Goal: Answer question/provide support: Share knowledge or assist other users

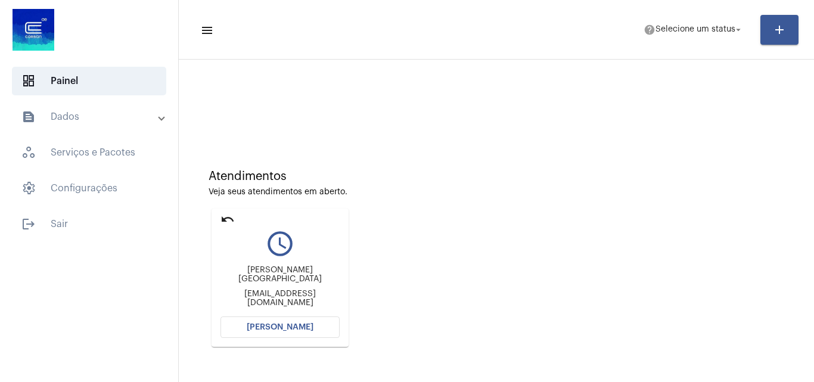
scroll to position [169, 0]
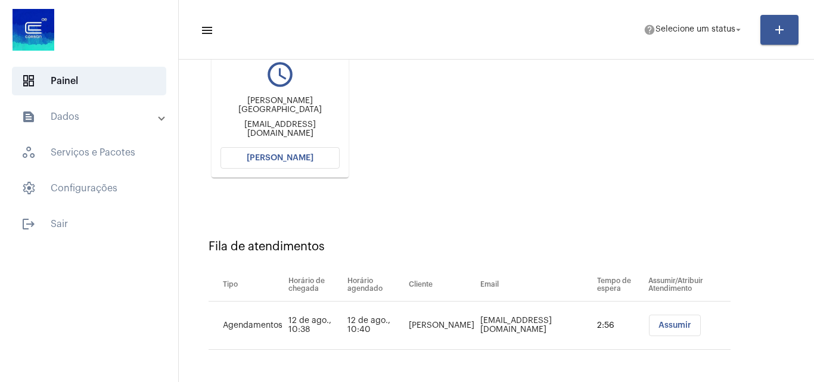
click at [298, 156] on span "Abrir Chamada" at bounding box center [280, 158] width 67 height 8
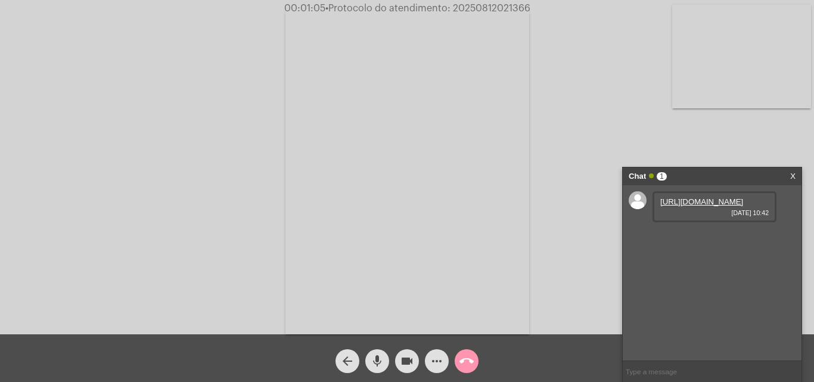
click at [699, 206] on link "https://neft-transfer-bucket.s3.amazonaws.com/temp-2437864c-ba88-f27c-500b-7dbd…" at bounding box center [701, 201] width 83 height 9
click at [513, 9] on span "• Protocolo do atendimento: 20250812021366" at bounding box center [428, 9] width 205 height 10
click at [263, 20] on div "Acessando Câmera e Microfone..." at bounding box center [406, 170] width 811 height 334
click at [685, 240] on link "https://neft-transfer-bucket.s3.amazonaws.com/temp-96796c2f-13fc-d24d-a093-3f34…" at bounding box center [701, 235] width 83 height 9
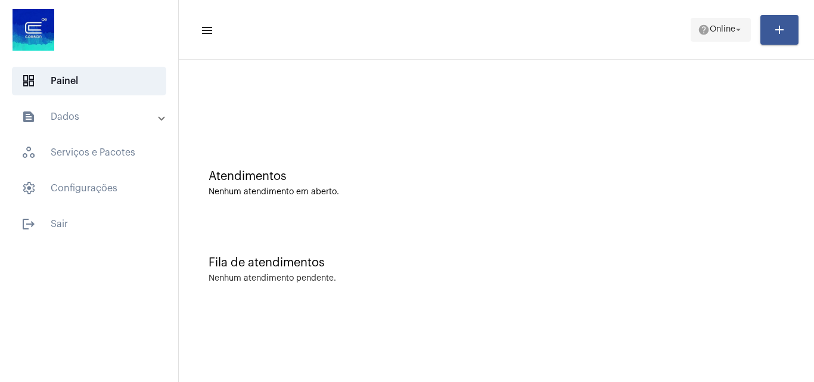
click at [727, 34] on span "help Online arrow_drop_down" at bounding box center [721, 28] width 46 height 21
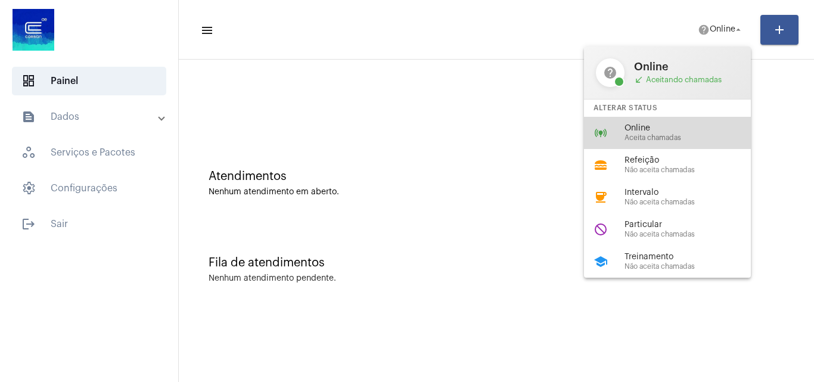
click at [646, 138] on span "Aceita chamadas" at bounding box center [692, 138] width 136 height 8
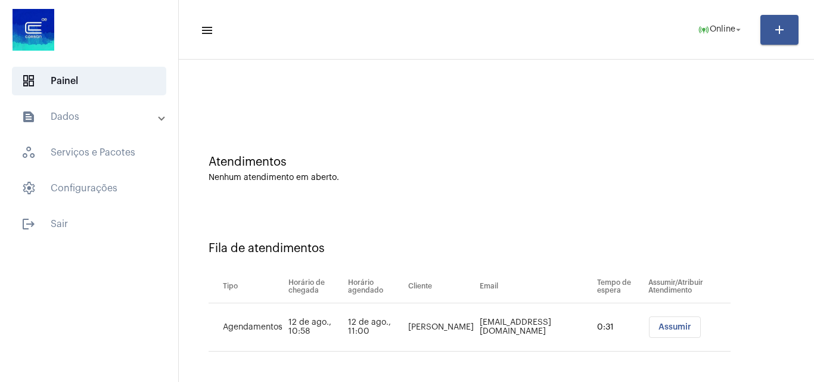
scroll to position [16, 0]
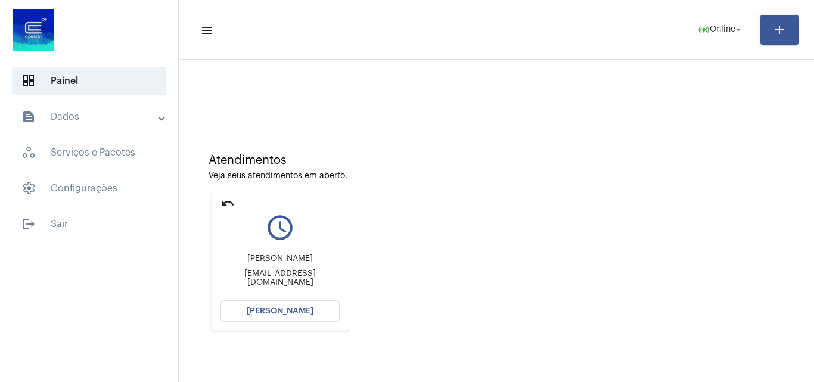
click at [229, 208] on mat-icon "undo" at bounding box center [227, 203] width 14 height 14
click at [730, 29] on span "Online" at bounding box center [723, 30] width 26 height 8
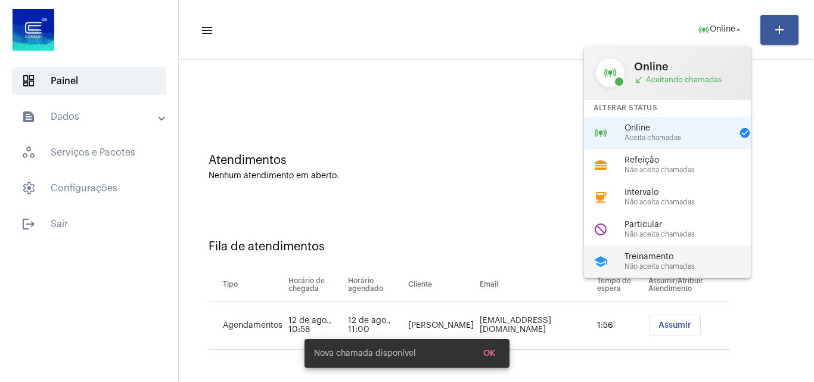
click at [660, 260] on span "Treinamento" at bounding box center [692, 257] width 136 height 9
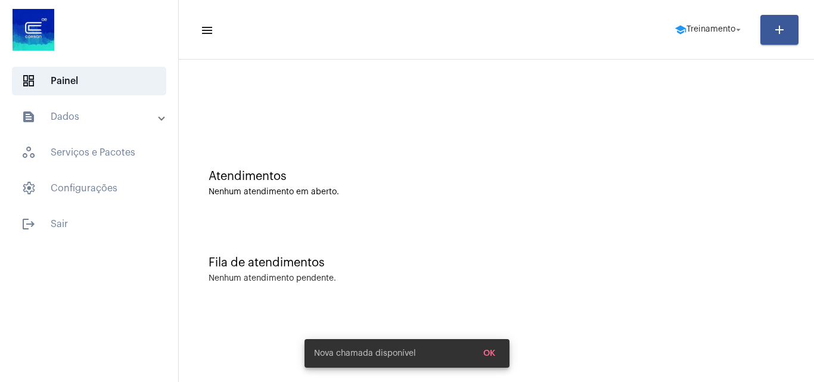
scroll to position [0, 0]
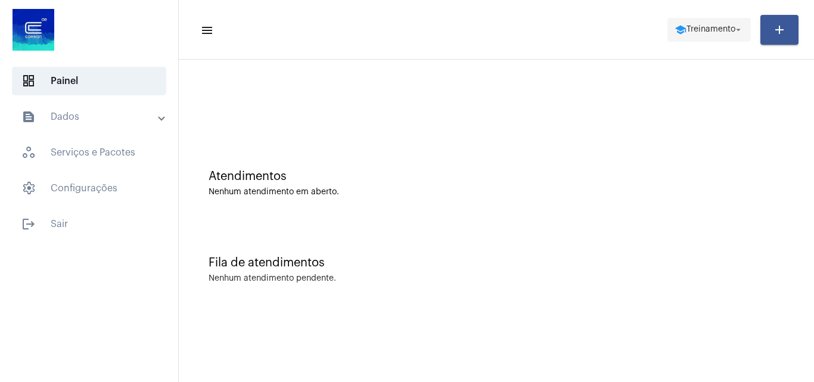
click at [704, 28] on span "Treinamento" at bounding box center [710, 30] width 49 height 8
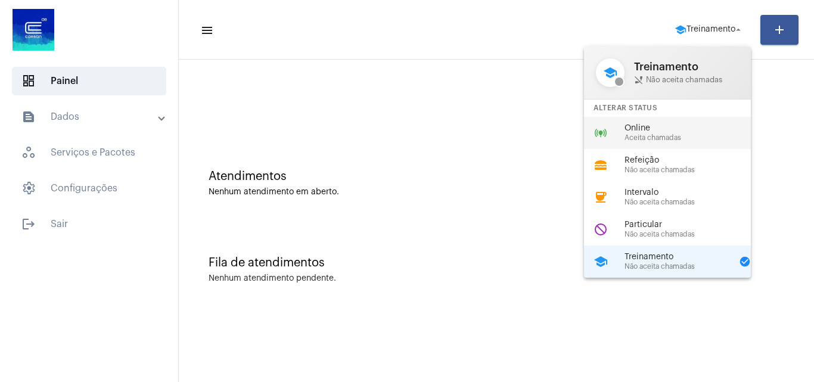
click at [652, 132] on span "Online" at bounding box center [692, 128] width 136 height 9
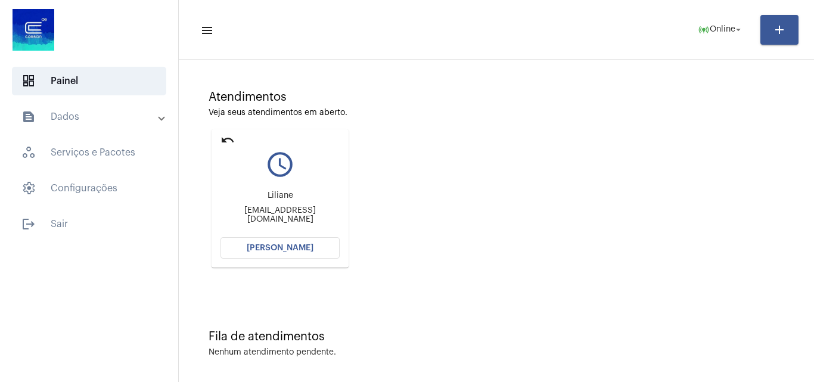
scroll to position [84, 0]
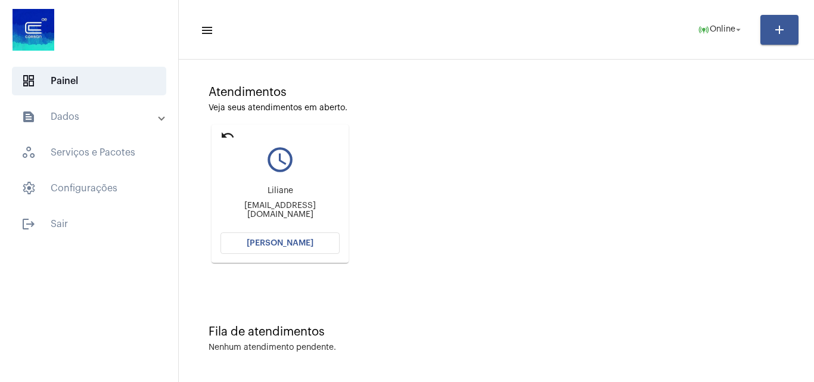
drag, startPoint x: 284, startPoint y: 248, endPoint x: 323, endPoint y: 234, distance: 41.6
click at [313, 237] on button "[PERSON_NAME]" at bounding box center [279, 242] width 119 height 21
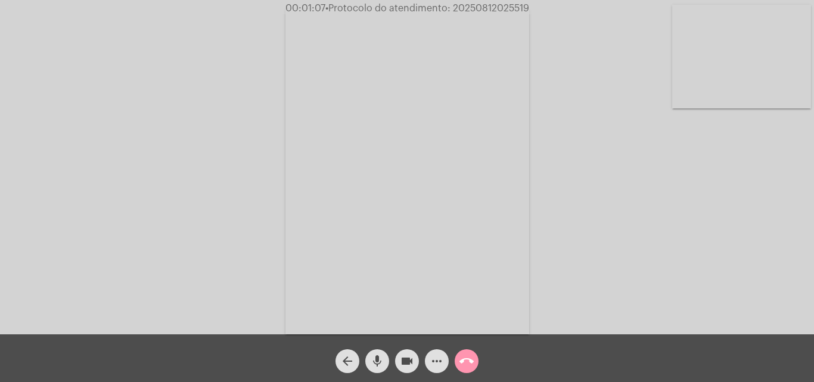
click at [408, 366] on mat-icon "videocam" at bounding box center [407, 361] width 14 height 14
click at [411, 355] on mat-icon "videocam_off" at bounding box center [407, 361] width 14 height 14
click at [399, 356] on button "videocam" at bounding box center [407, 361] width 24 height 24
click at [410, 355] on mat-icon "videocam_off" at bounding box center [407, 361] width 14 height 14
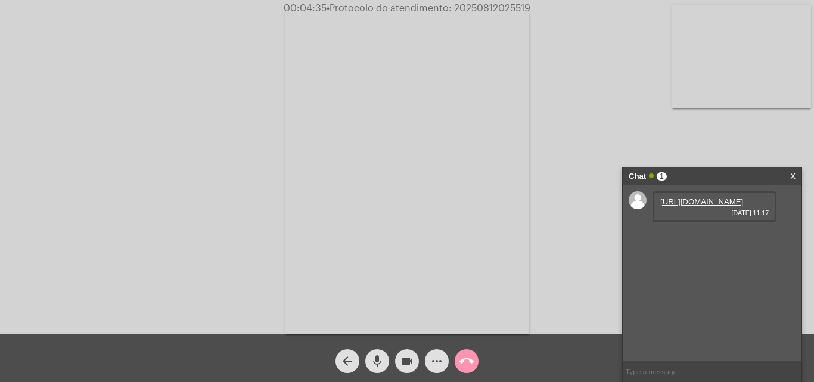
click at [699, 206] on link "https://neft-transfer-bucket.s3.amazonaws.com/temp-b3421977-cd42-1b43-852a-b4cc…" at bounding box center [701, 201] width 83 height 9
click at [382, 363] on mat-icon "mic" at bounding box center [377, 361] width 14 height 14
click at [401, 365] on mat-icon "videocam" at bounding box center [407, 361] width 14 height 14
click at [379, 362] on mat-icon "mic_off" at bounding box center [377, 361] width 14 height 14
click at [406, 362] on mat-icon "videocam_off" at bounding box center [407, 361] width 14 height 14
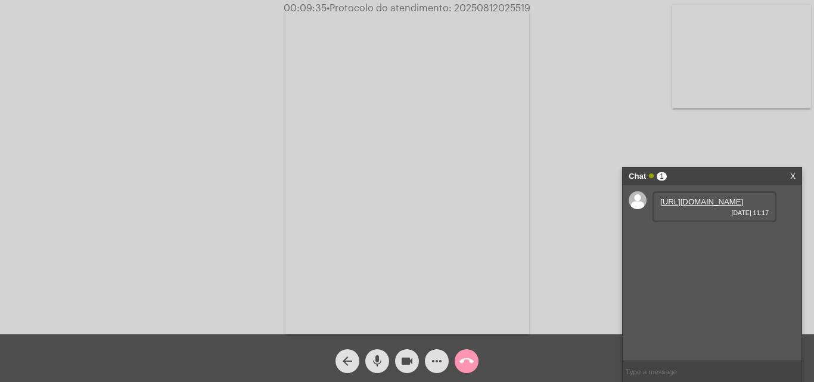
click at [508, 6] on span "• Protocolo do atendimento: 20250812025519" at bounding box center [428, 9] width 204 height 10
copy span "20250812025519"
click at [218, 41] on div "Acessando Câmera e Microfone..." at bounding box center [406, 170] width 811 height 334
click at [708, 240] on link "https://neft-transfer-bucket.s3.amazonaws.com/temp-bcfd9649-aad4-7ced-2efb-9110…" at bounding box center [701, 235] width 83 height 9
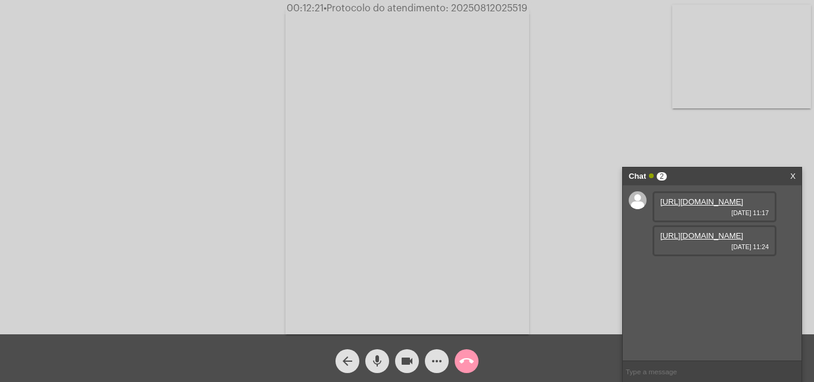
click at [508, 5] on span "• Protocolo do atendimento: 20250812025519" at bounding box center [426, 9] width 204 height 10
click at [210, 2] on div "Acessando Câmera e Microfone..." at bounding box center [407, 167] width 814 height 334
click at [463, 362] on mat-icon "call_end" at bounding box center [466, 361] width 14 height 14
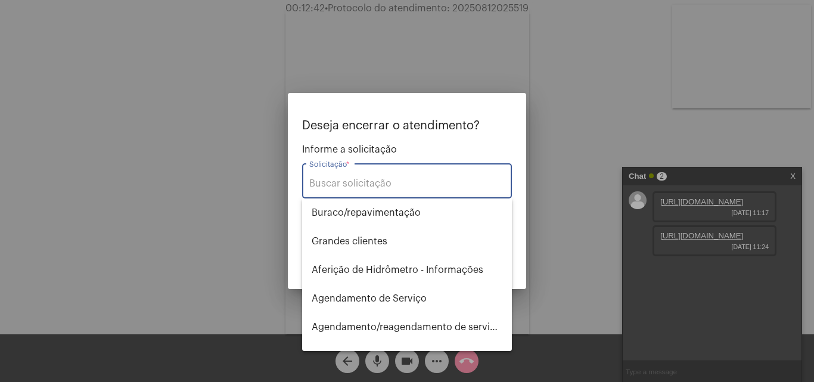
click at [375, 184] on input "Solicitação *" at bounding box center [406, 183] width 195 height 11
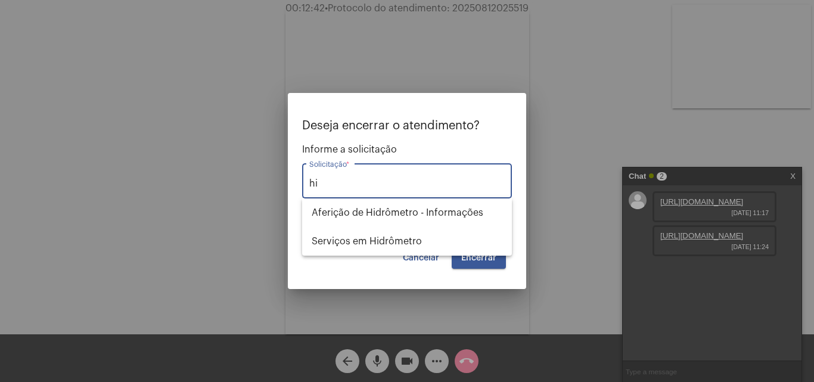
type input "h"
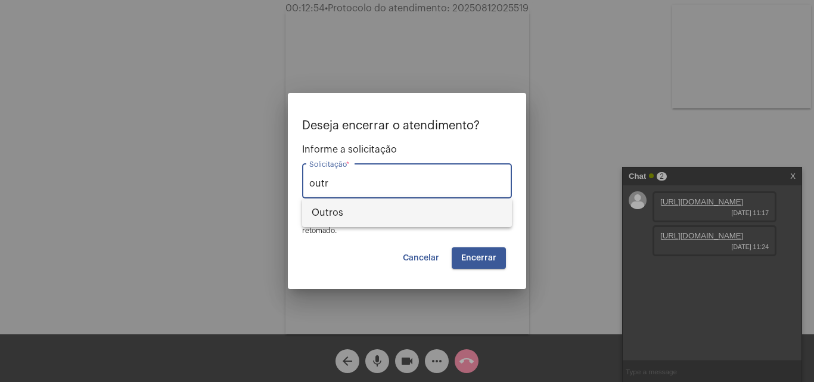
click at [371, 207] on span "Outros" at bounding box center [407, 212] width 191 height 29
type input "Outros"
click at [497, 255] on button "Encerrar" at bounding box center [479, 257] width 54 height 21
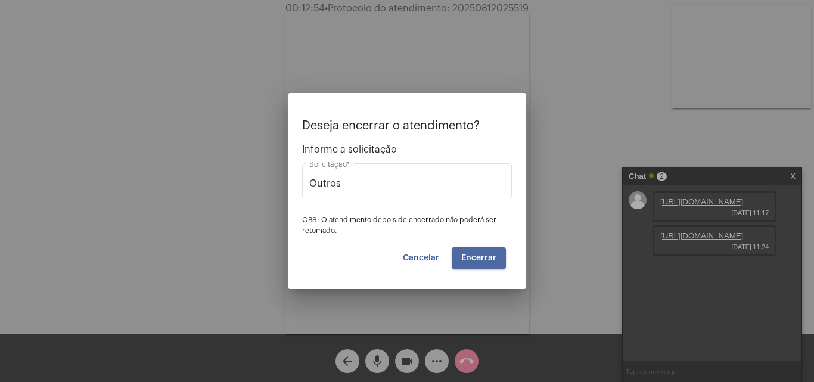
click at [497, 255] on button "Encerrar" at bounding box center [479, 257] width 54 height 21
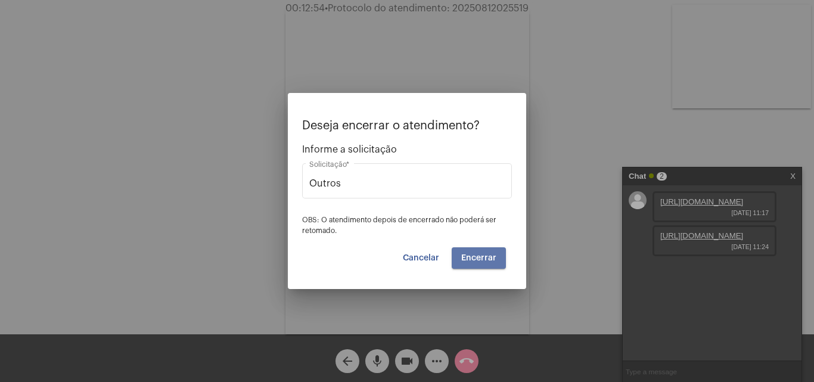
click at [497, 255] on button "Encerrar" at bounding box center [479, 257] width 54 height 21
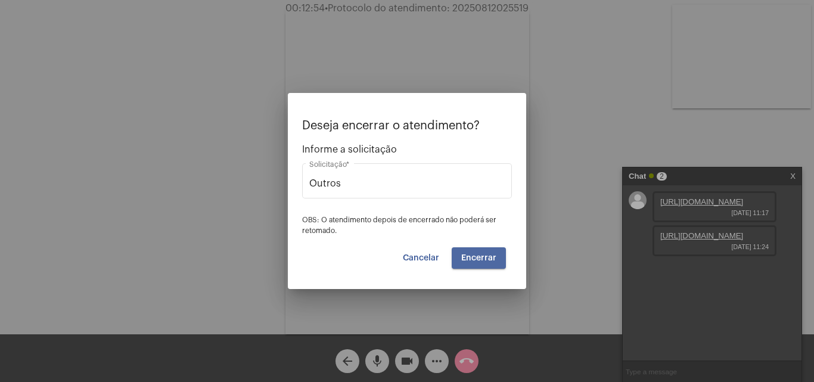
click at [497, 255] on button "Encerrar" at bounding box center [479, 257] width 54 height 21
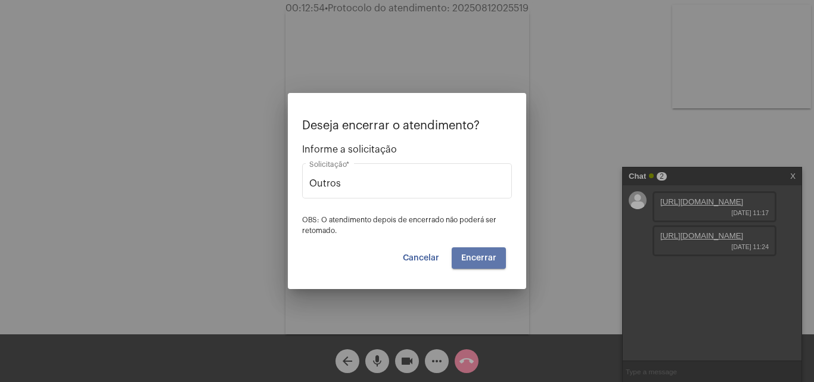
click at [497, 255] on button "Encerrar" at bounding box center [479, 257] width 54 height 21
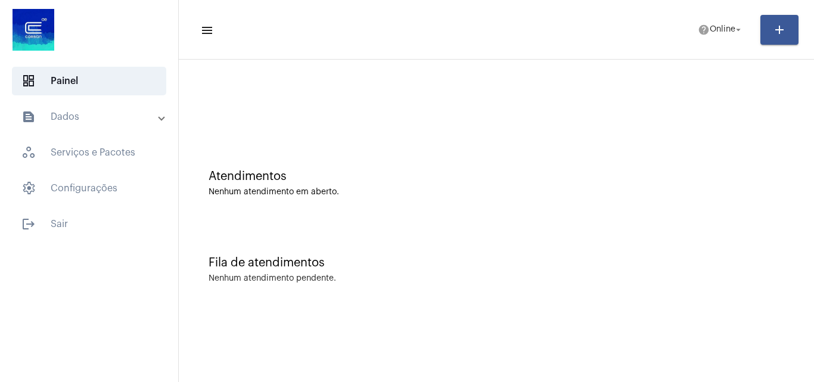
click at [135, 121] on mat-panel-title "text_snippet_outlined Dados" at bounding box center [90, 117] width 138 height 14
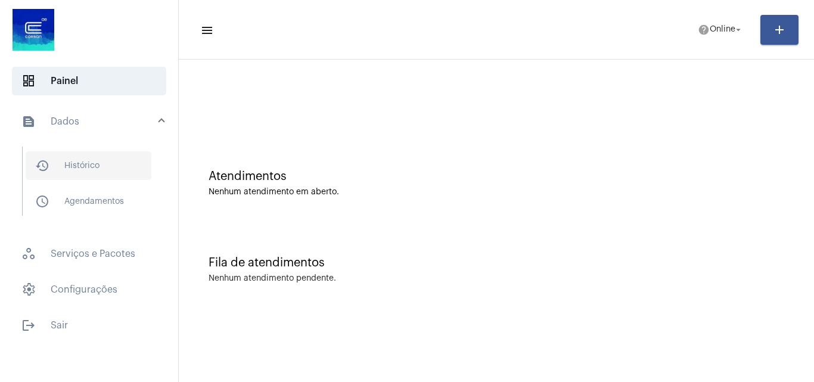
click at [114, 158] on span "history_outlined Histórico" at bounding box center [89, 165] width 126 height 29
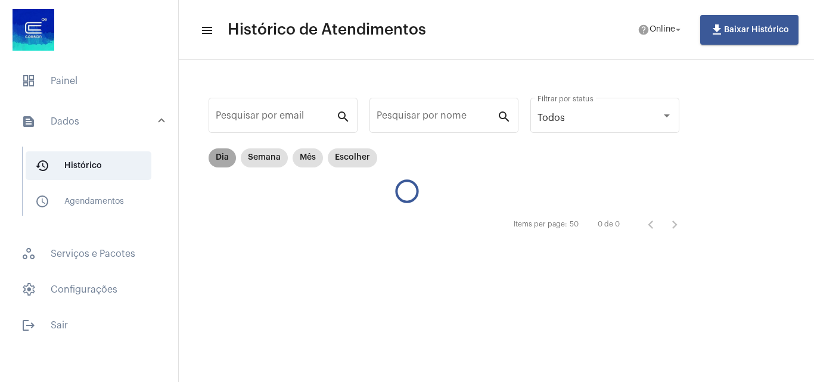
click at [228, 151] on mat-chip "Dia" at bounding box center [222, 157] width 27 height 19
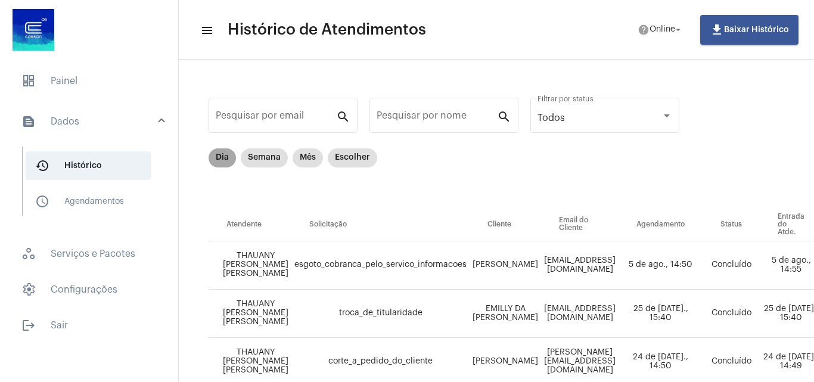
click at [217, 154] on mat-chip "Dia" at bounding box center [222, 157] width 27 height 19
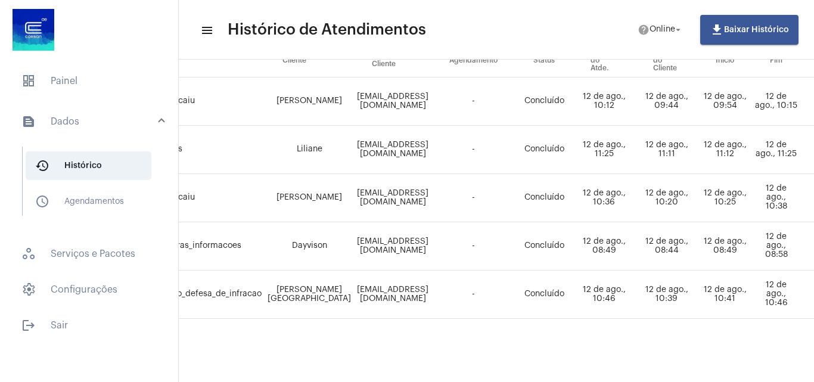
scroll to position [173, 0]
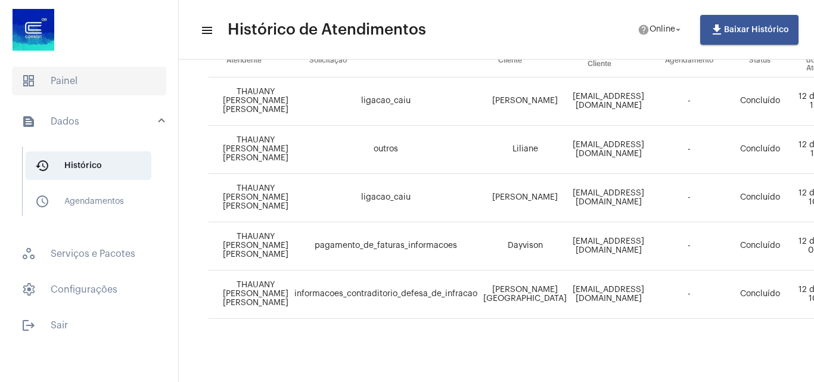
click at [100, 91] on span "dashboard Painel" at bounding box center [89, 81] width 154 height 29
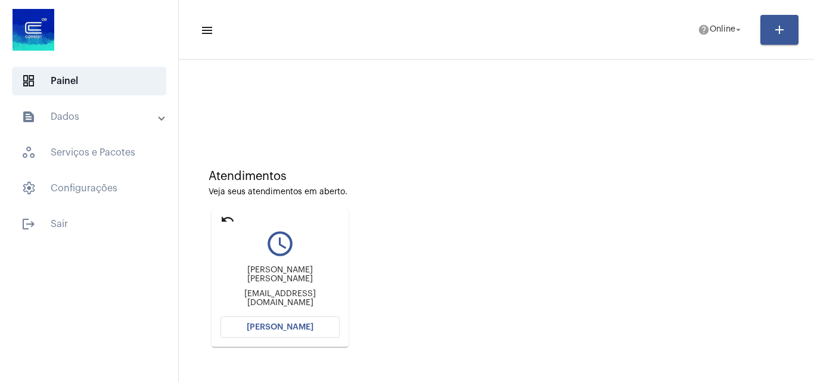
scroll to position [84, 0]
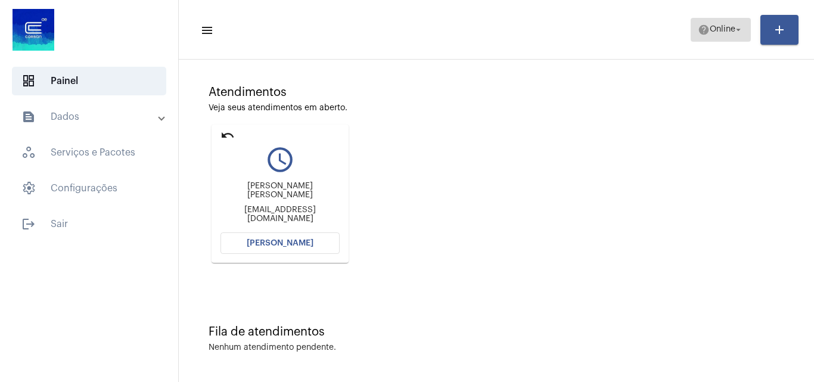
click at [731, 30] on span "Online" at bounding box center [723, 30] width 26 height 8
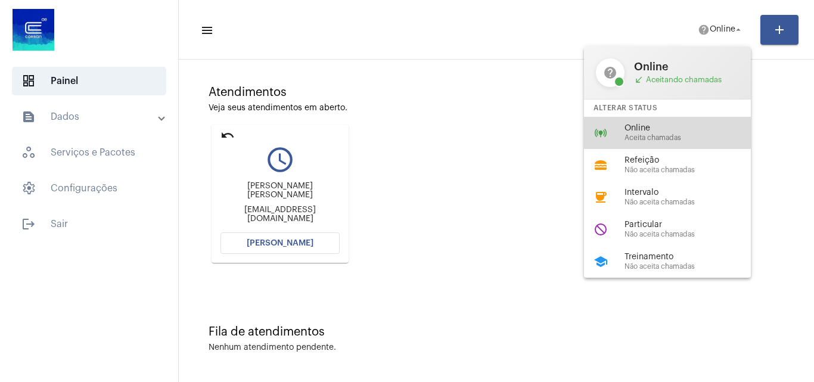
click at [654, 127] on span "Online" at bounding box center [692, 128] width 136 height 9
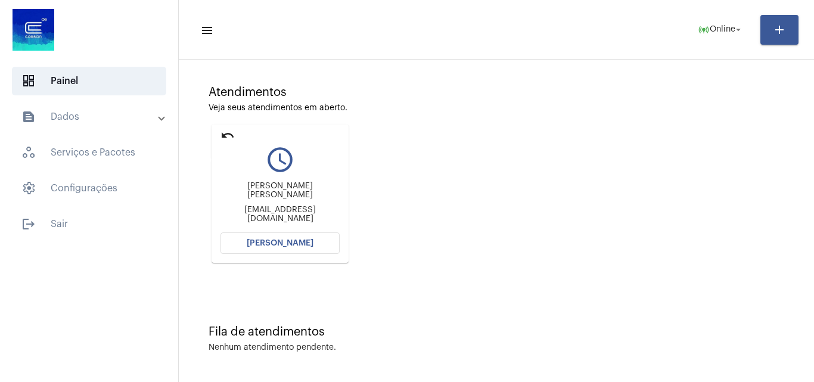
click at [227, 138] on mat-icon "undo" at bounding box center [227, 135] width 14 height 14
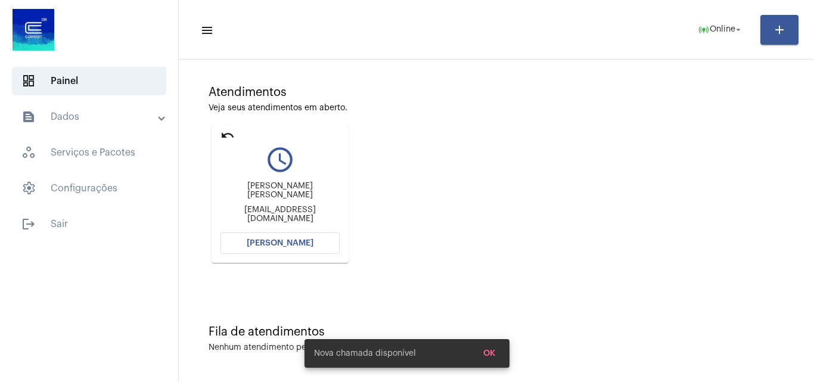
scroll to position [0, 0]
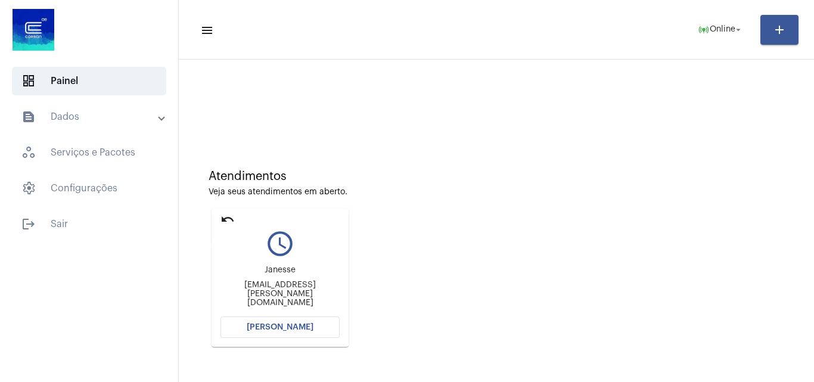
click at [225, 218] on mat-icon "undo" at bounding box center [227, 219] width 14 height 14
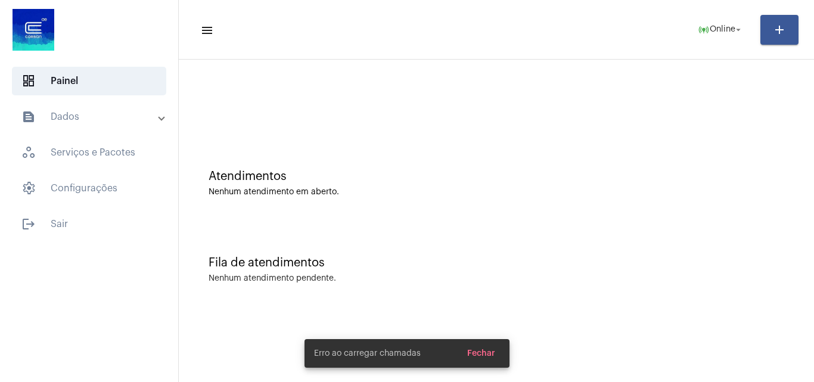
click at [489, 350] on span "Fechar" at bounding box center [481, 353] width 28 height 8
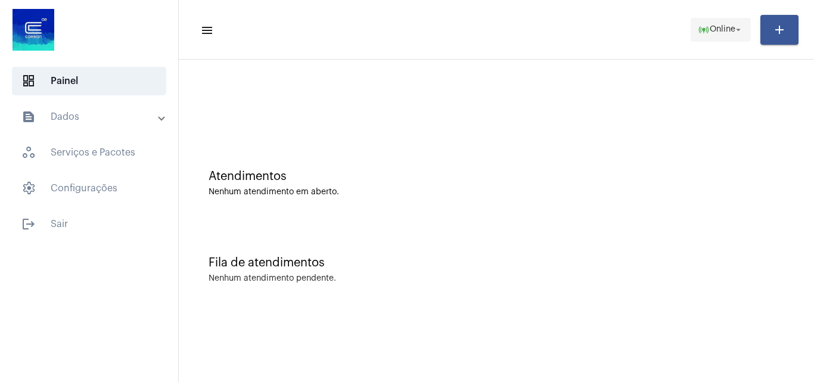
click at [736, 27] on mat-icon "arrow_drop_down" at bounding box center [738, 29] width 11 height 11
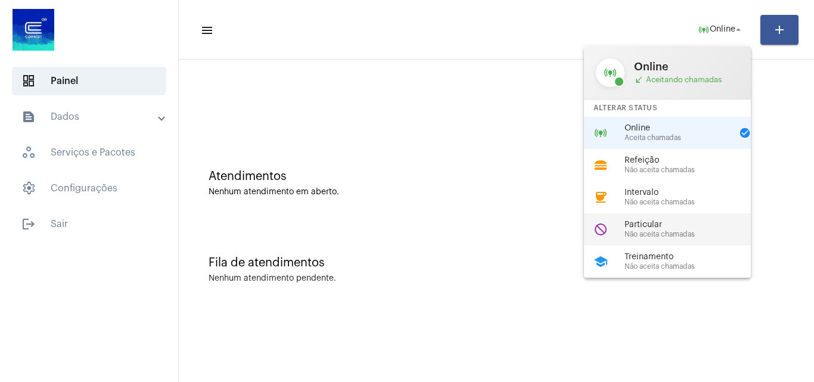
click at [657, 224] on span "Particular" at bounding box center [692, 224] width 136 height 9
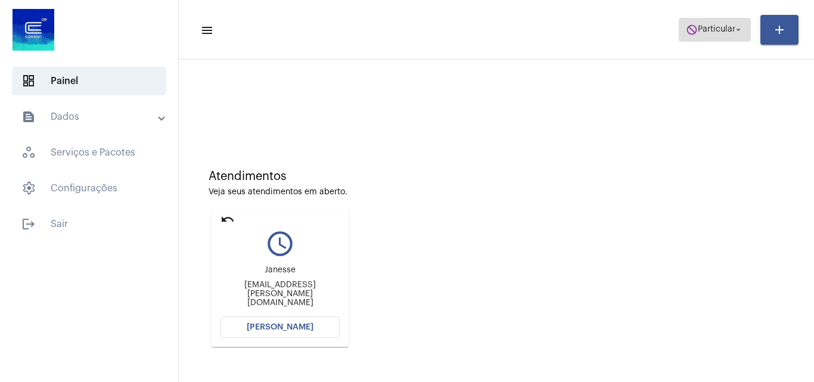
click at [717, 26] on span "Particular" at bounding box center [717, 30] width 38 height 8
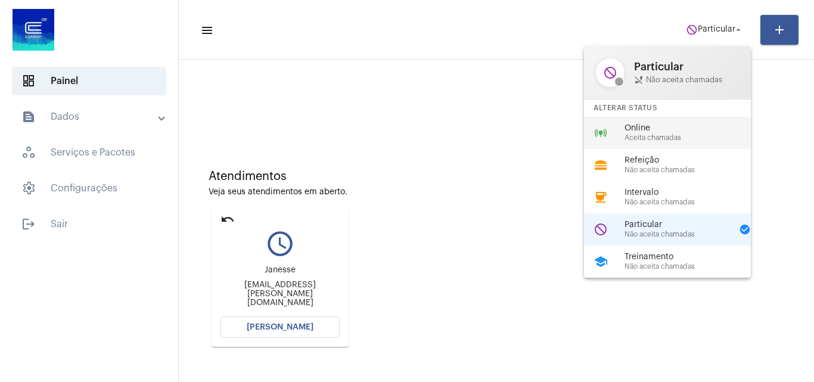
click at [662, 134] on span "Aceita chamadas" at bounding box center [692, 138] width 136 height 8
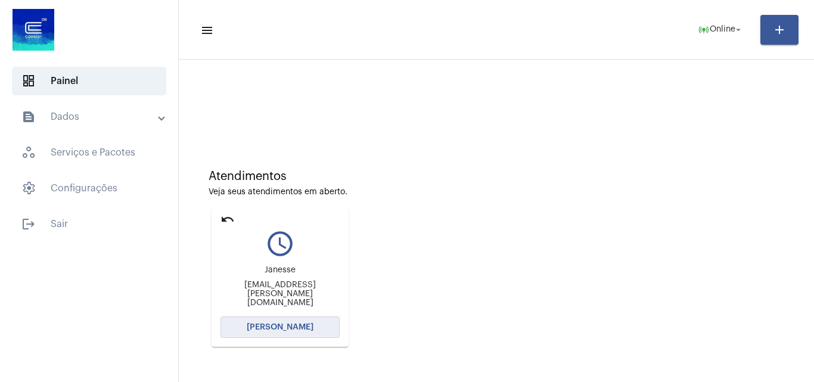
click at [269, 331] on button "[PERSON_NAME]" at bounding box center [279, 326] width 119 height 21
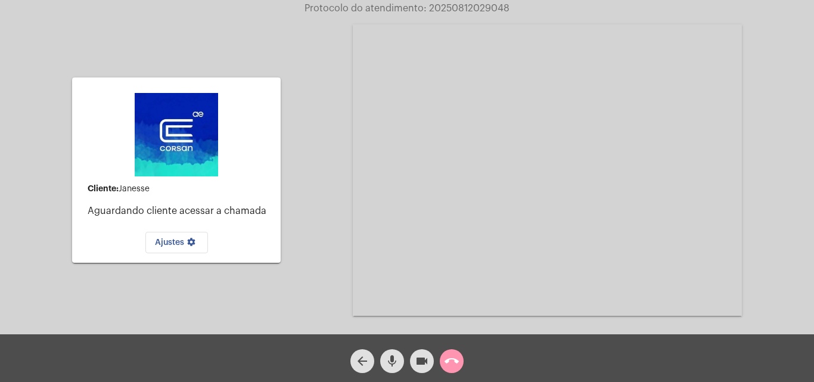
click at [464, 350] on div "call_end" at bounding box center [452, 358] width 30 height 30
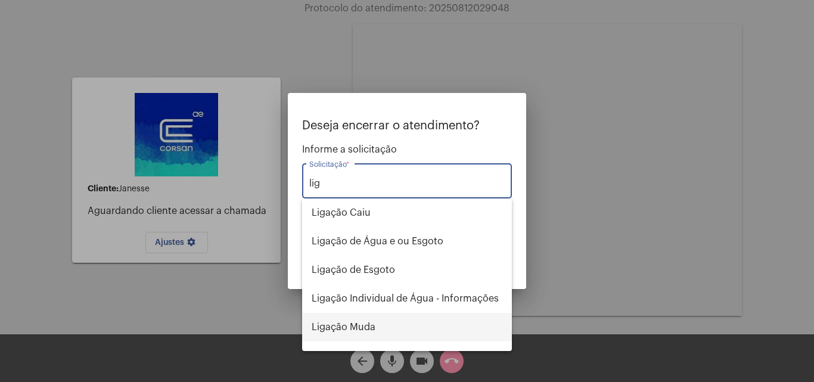
click at [374, 334] on span "Ligação Muda" at bounding box center [407, 327] width 191 height 29
type input "Ligação Muda"
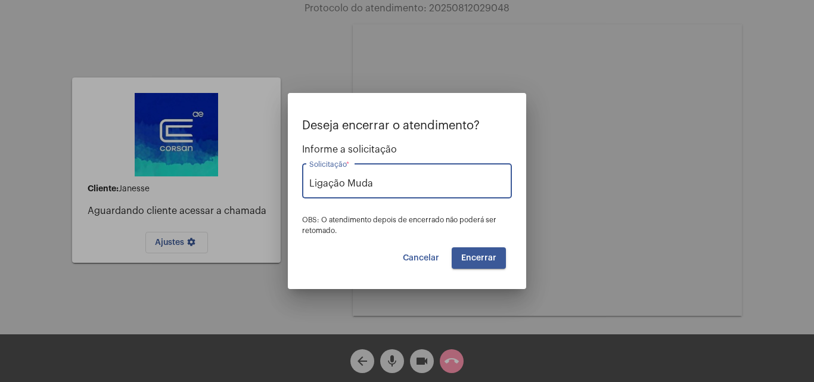
click at [490, 254] on span "Encerrar" at bounding box center [478, 258] width 35 height 8
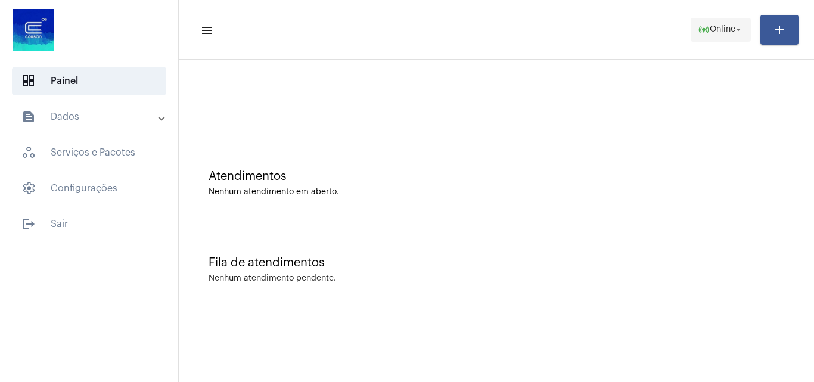
click at [714, 24] on span "online_prediction Online arrow_drop_down" at bounding box center [721, 28] width 46 height 21
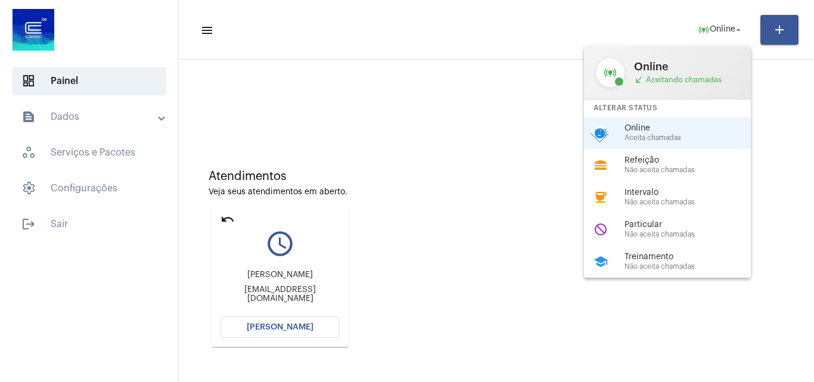
click at [222, 224] on div at bounding box center [407, 191] width 814 height 382
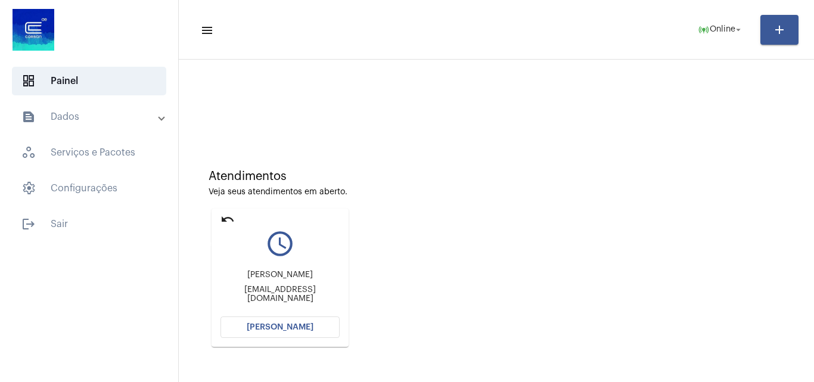
click at [227, 216] on mat-icon "undo" at bounding box center [227, 219] width 14 height 14
click at [263, 327] on span "[PERSON_NAME]" at bounding box center [280, 327] width 67 height 8
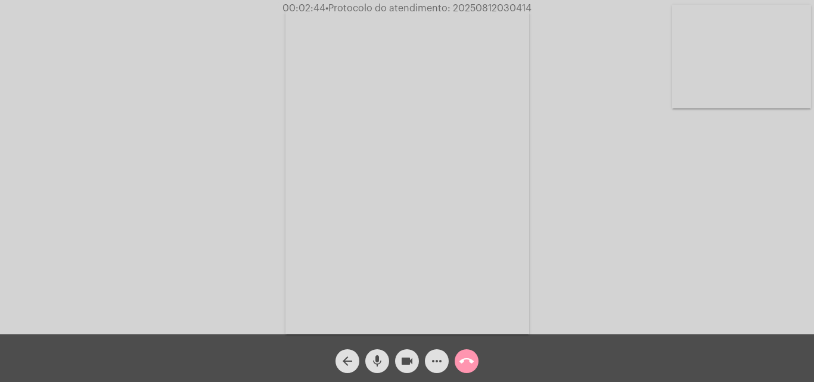
click at [377, 359] on mat-icon "mic" at bounding box center [377, 361] width 14 height 14
click at [406, 359] on mat-icon "videocam" at bounding box center [407, 361] width 14 height 14
click at [377, 360] on mat-icon "mic_off" at bounding box center [377, 361] width 14 height 14
click at [411, 354] on mat-icon "videocam_off" at bounding box center [407, 361] width 14 height 14
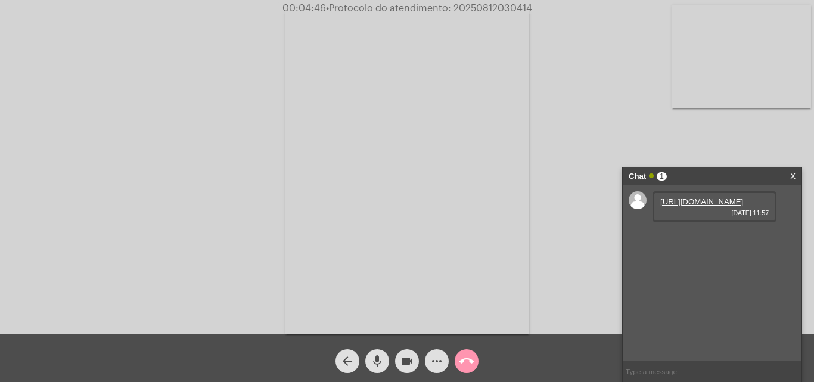
click at [702, 206] on link "https://neft-transfer-bucket.s3.amazonaws.com/temp-cb279fd2-7cbb-7c0a-4753-0849…" at bounding box center [701, 201] width 83 height 9
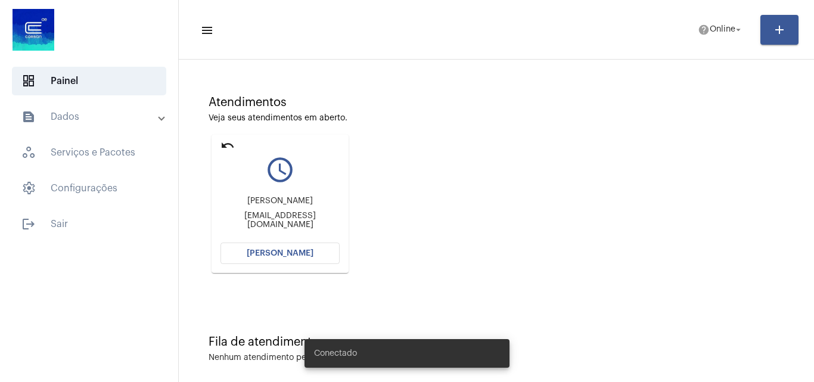
scroll to position [84, 0]
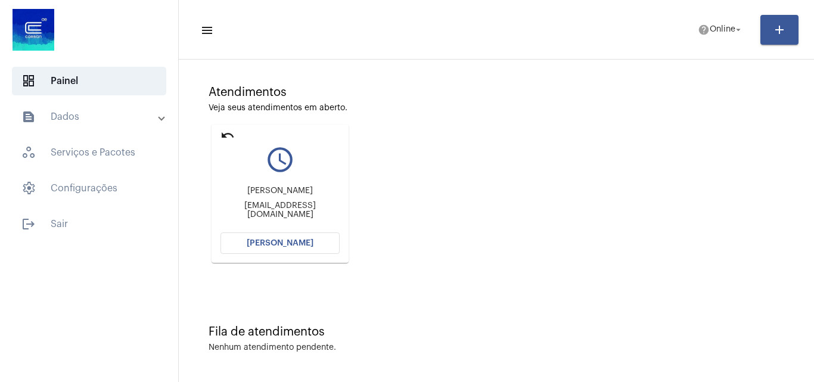
click at [317, 239] on button "[PERSON_NAME]" at bounding box center [279, 242] width 119 height 21
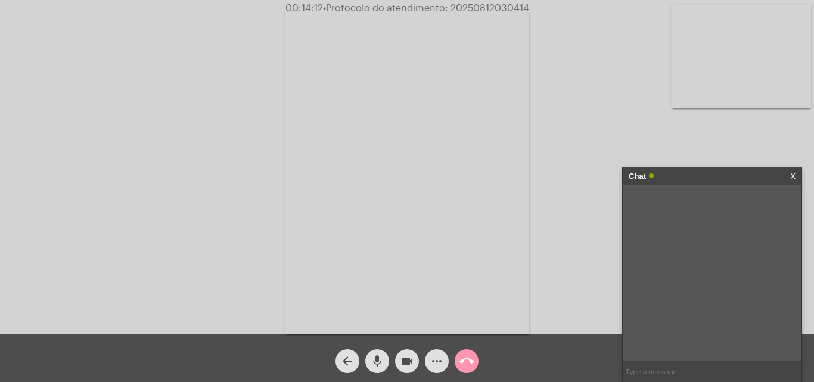
click at [346, 357] on mat-icon "arrow_back" at bounding box center [347, 361] width 14 height 14
click at [350, 362] on mat-icon "arrow_back" at bounding box center [347, 361] width 14 height 14
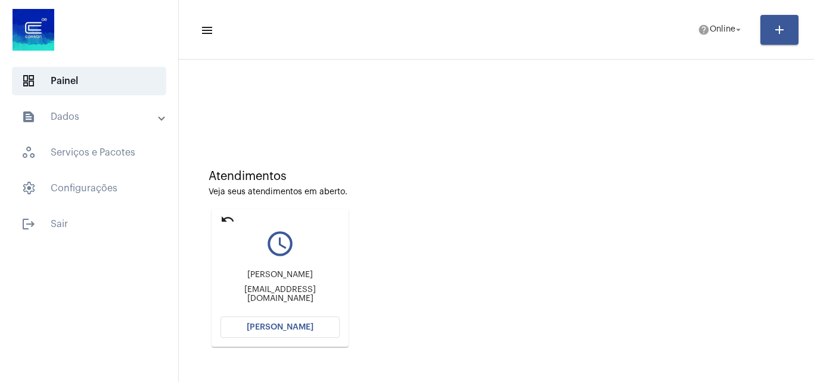
click at [228, 219] on mat-icon "undo" at bounding box center [227, 219] width 14 height 14
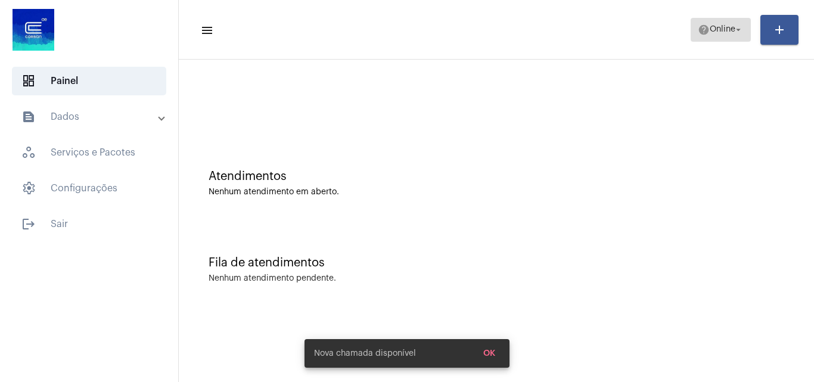
click at [718, 30] on span "Online" at bounding box center [723, 30] width 26 height 8
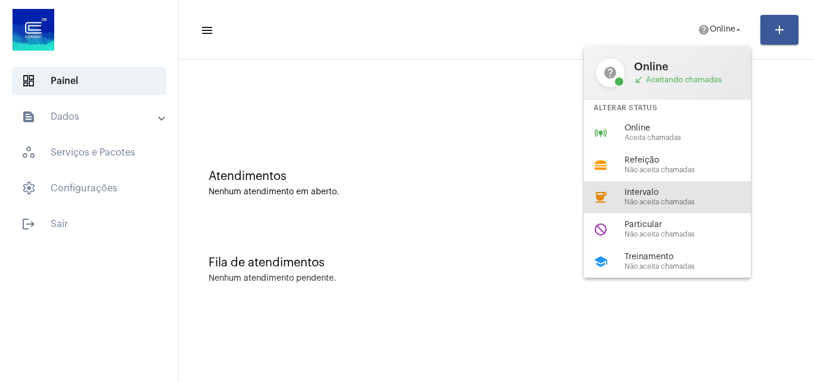
click at [667, 199] on span "Não aceita chamadas" at bounding box center [692, 202] width 136 height 8
